Goal: Communication & Community: Ask a question

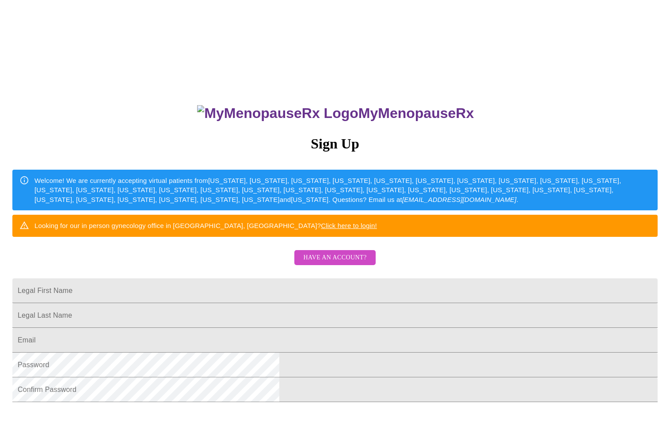
click at [377, 229] on link "Click here to login!" at bounding box center [349, 226] width 56 height 8
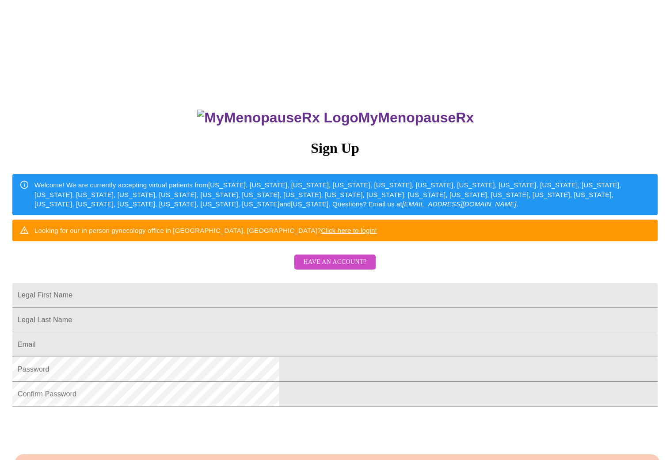
click at [320, 268] on span "Have an account?" at bounding box center [334, 262] width 63 height 11
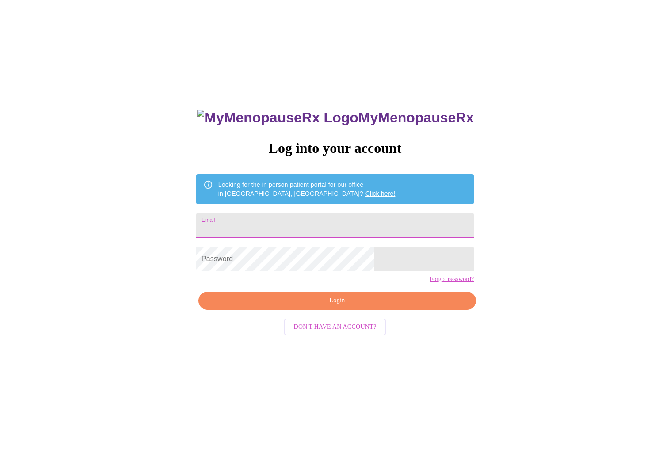
click at [307, 228] on input "Email" at bounding box center [334, 225] width 277 height 25
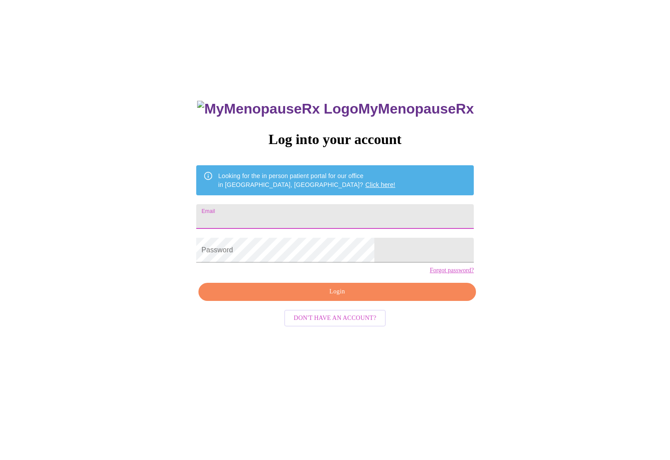
click at [361, 220] on input "Email" at bounding box center [334, 216] width 277 height 25
type input "eeschutte@icloud.com"
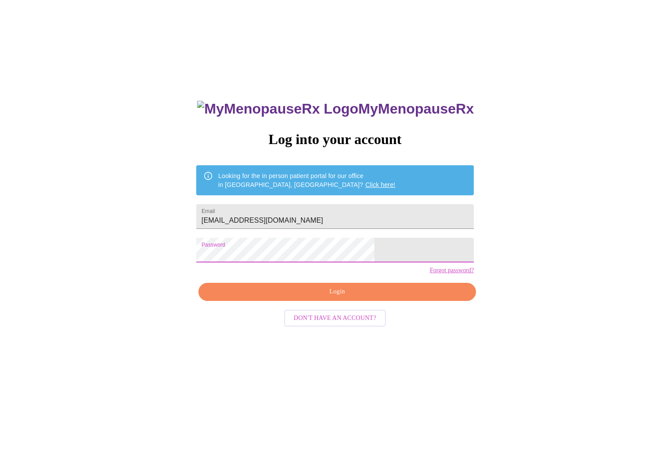
click at [355, 297] on span "Login" at bounding box center [336, 291] width 257 height 11
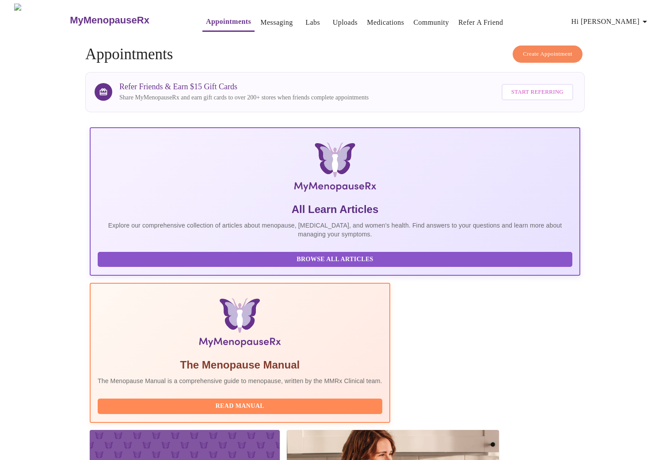
click at [305, 19] on link "Labs" at bounding box center [312, 22] width 15 height 12
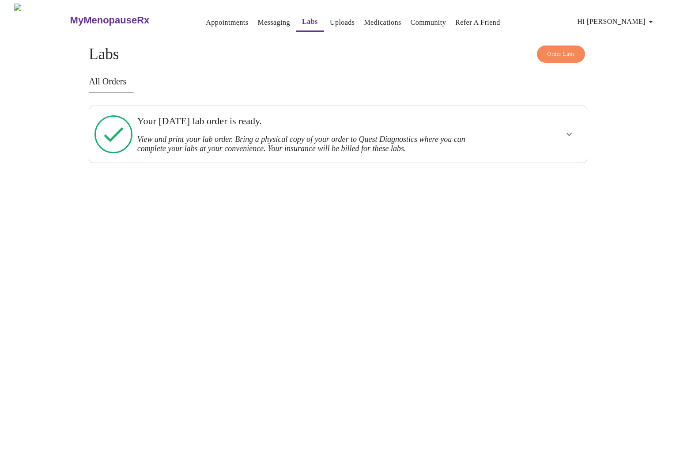
click at [330, 18] on link "Uploads" at bounding box center [342, 22] width 25 height 12
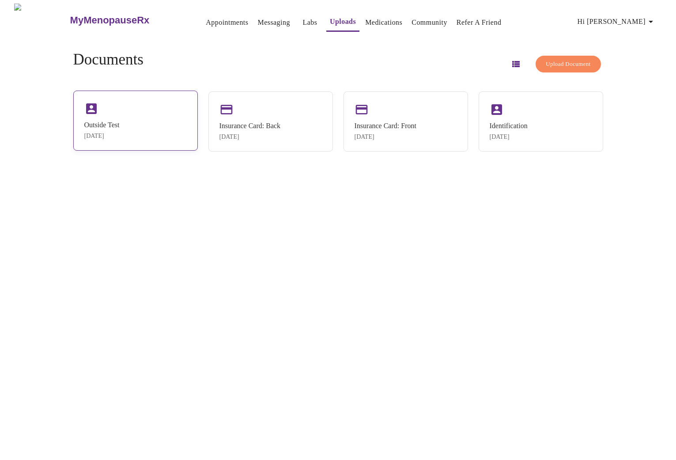
click at [138, 109] on div "Outside Test Aug 12, 2025" at bounding box center [135, 121] width 125 height 60
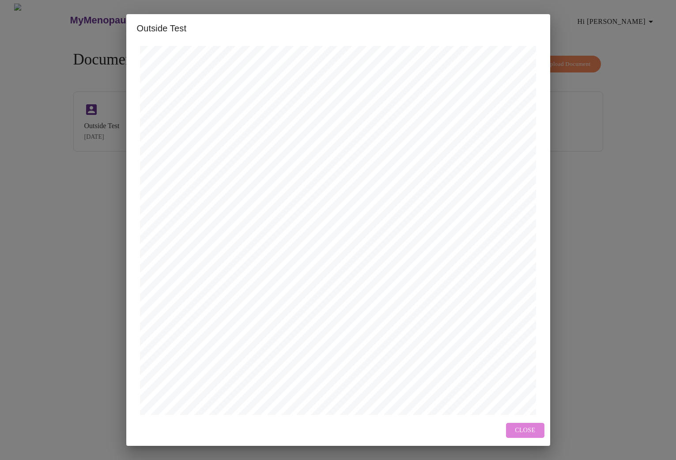
click at [521, 433] on span "Close" at bounding box center [525, 430] width 20 height 11
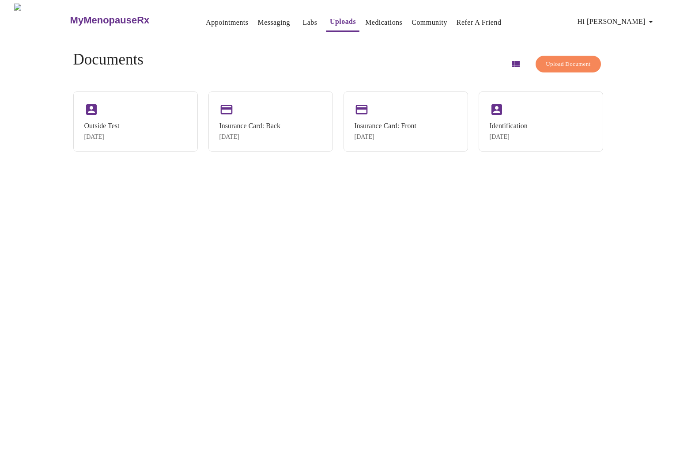
click at [258, 16] on link "Messaging" at bounding box center [274, 22] width 32 height 12
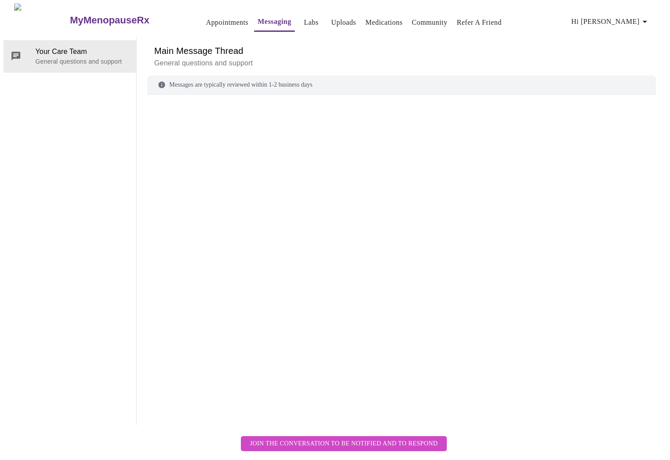
scroll to position [33, 0]
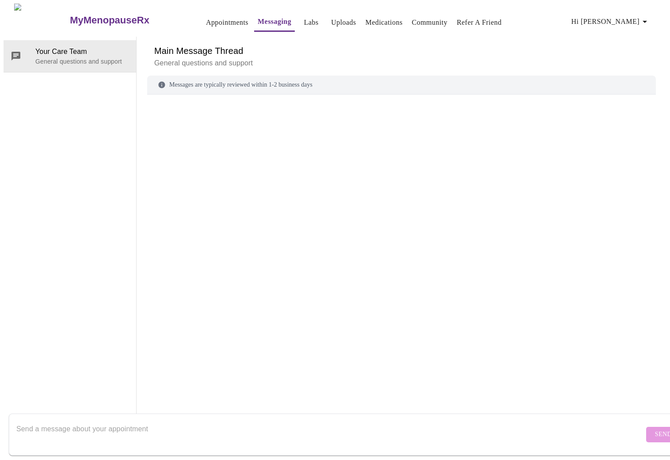
click at [95, 423] on textarea "Send a message about your appointment" at bounding box center [329, 434] width 627 height 28
type textarea "Hello, I uploaded my results from Quest re: testosterone. I wanted to check and…"
click at [655, 429] on span "Send" at bounding box center [663, 434] width 17 height 11
